Goal: Connect with others: Connect with others

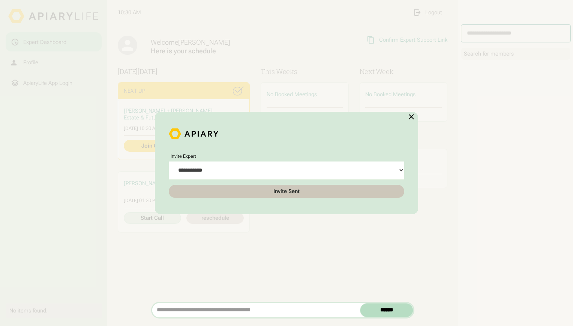
select select "**********"
click at [411, 114] on img at bounding box center [411, 116] width 9 height 9
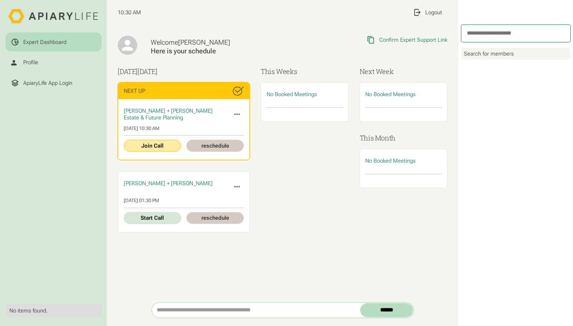
click at [159, 142] on link "Join Call" at bounding box center [152, 146] width 57 height 12
